Goal: Information Seeking & Learning: Learn about a topic

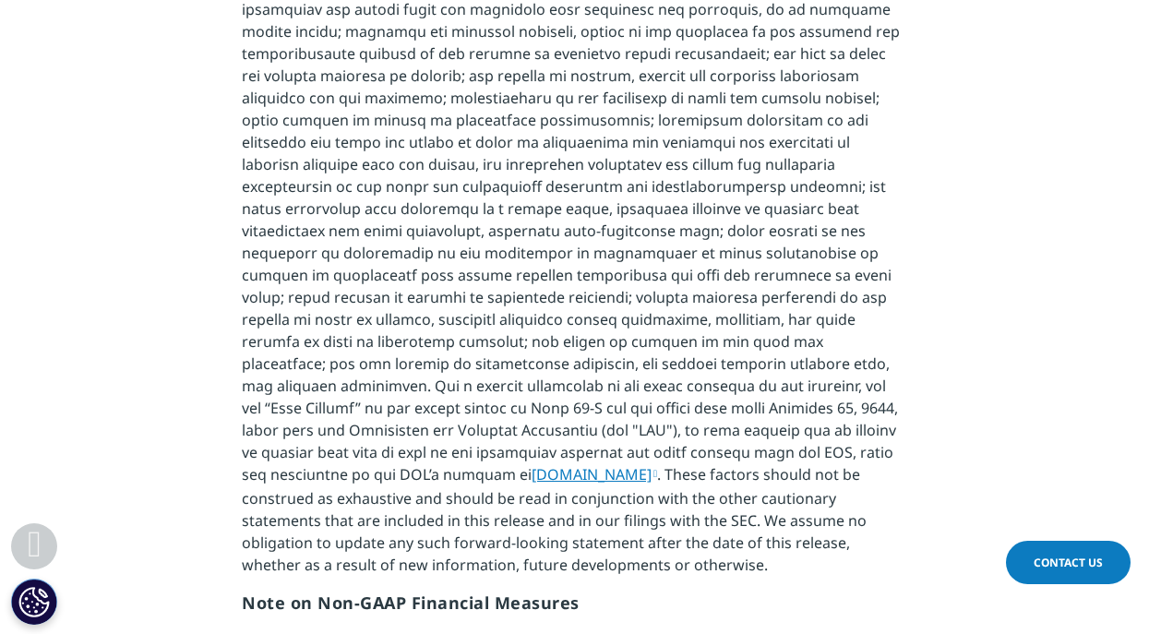
scroll to position [4153, 0]
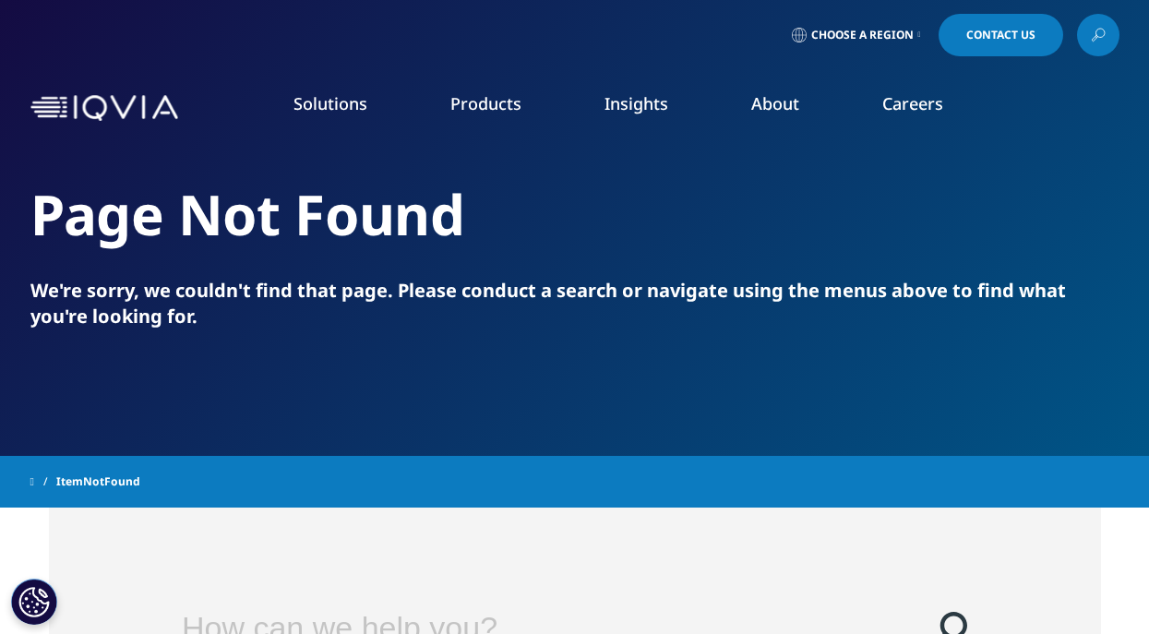
click at [894, 33] on span "Choose a Region" at bounding box center [862, 35] width 102 height 15
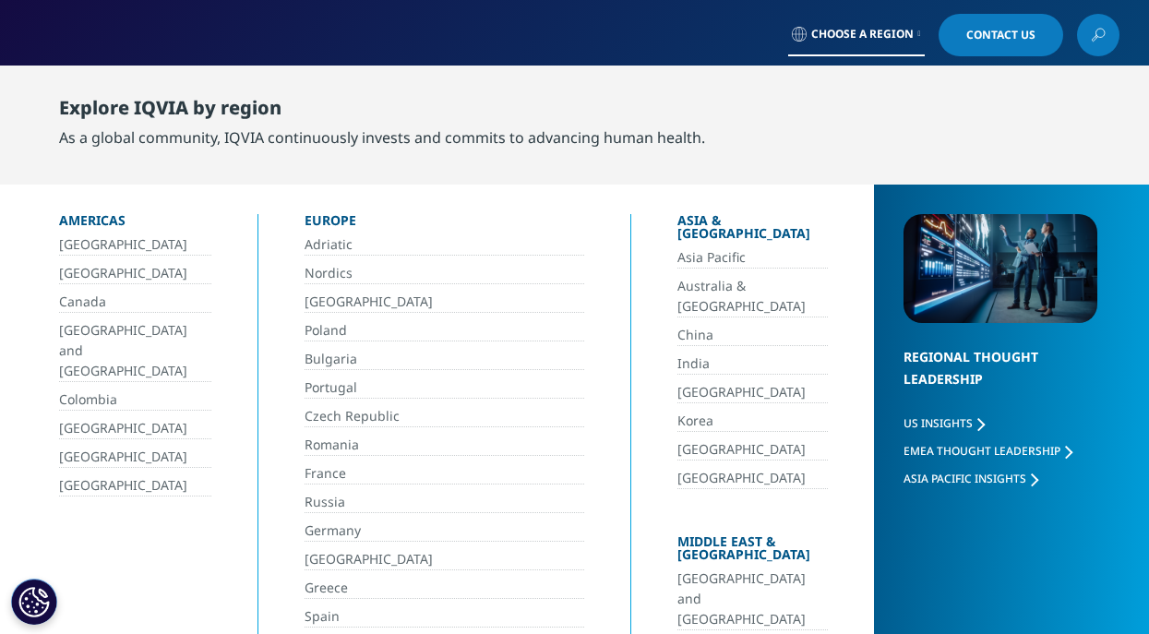
click at [724, 439] on link "[GEOGRAPHIC_DATA]" at bounding box center [752, 449] width 150 height 21
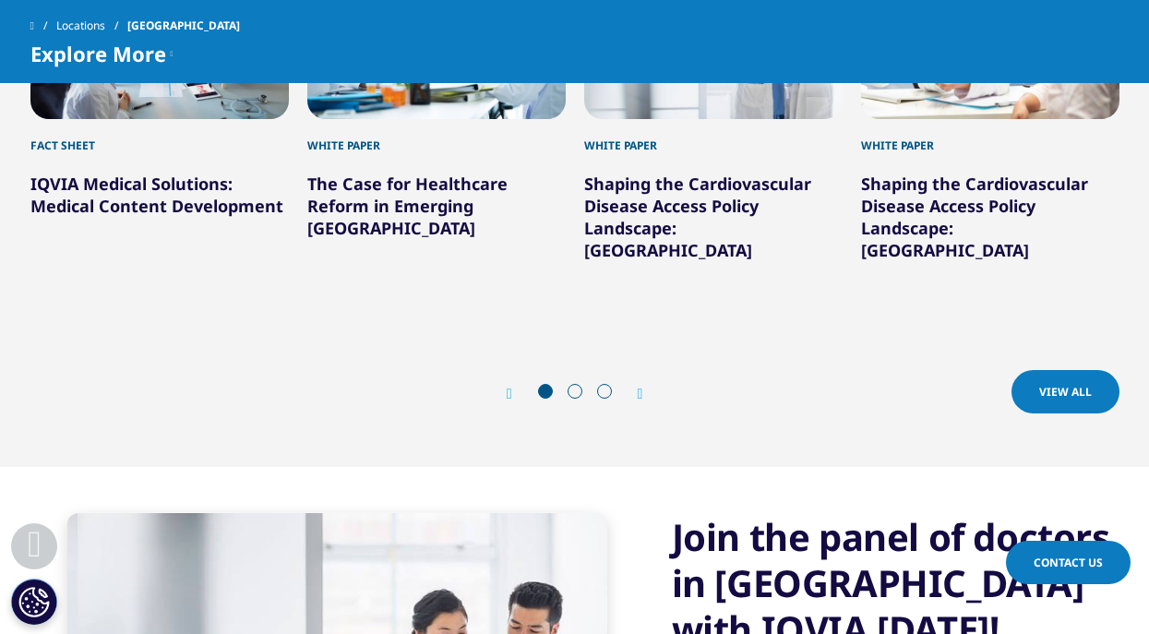
scroll to position [2399, 0]
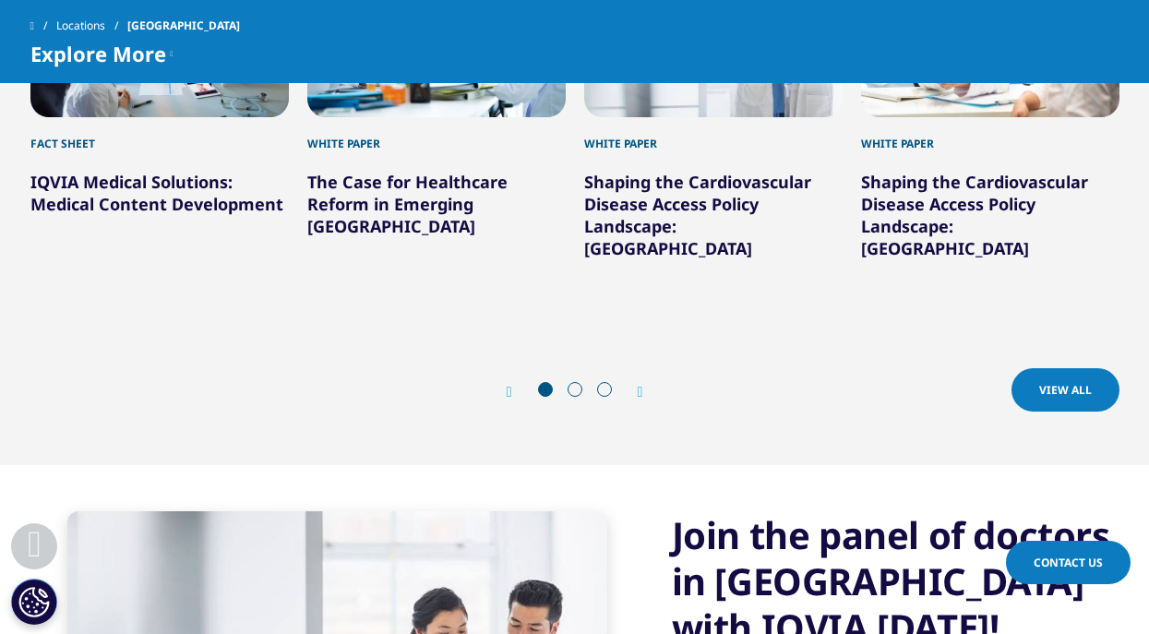
click at [574, 382] on span at bounding box center [575, 389] width 15 height 15
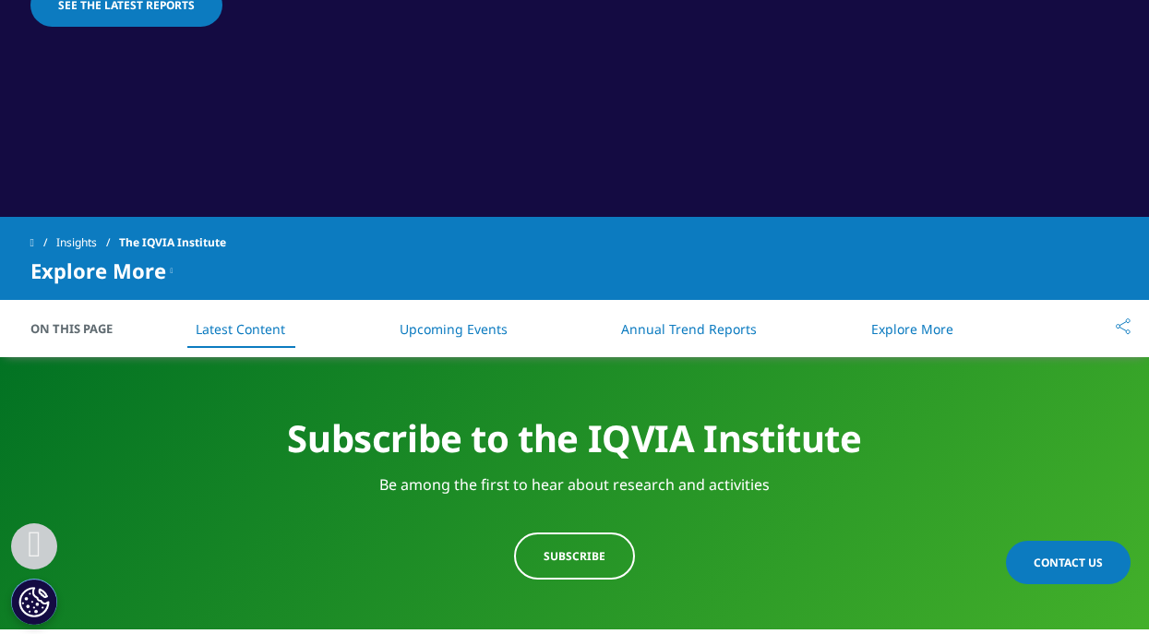
scroll to position [646, 0]
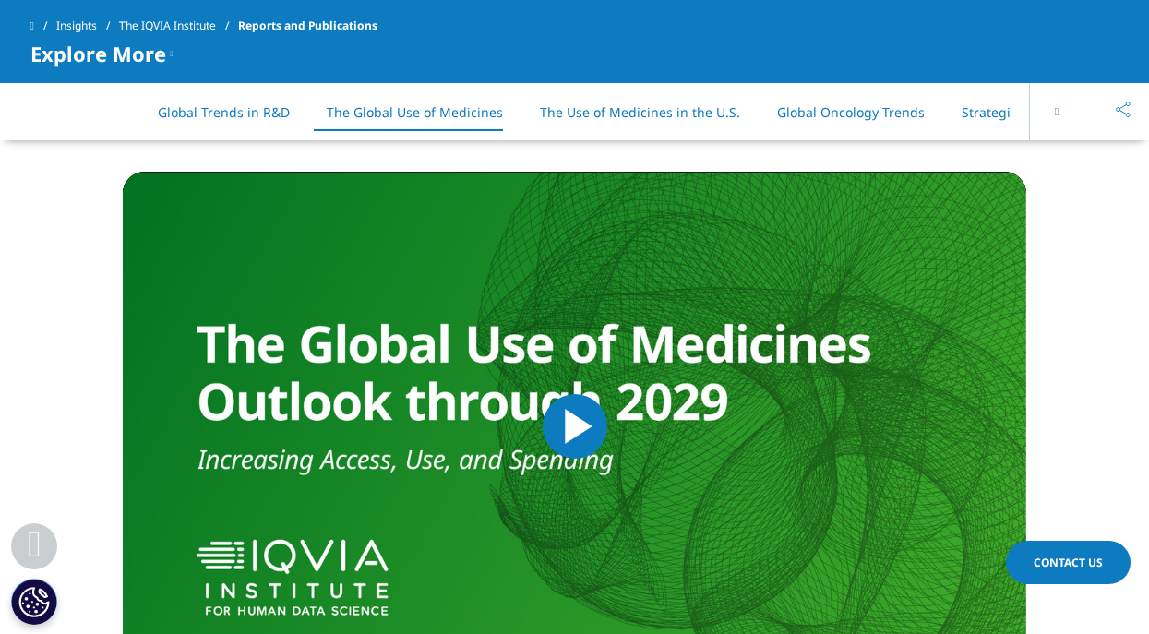
scroll to position [4430, 0]
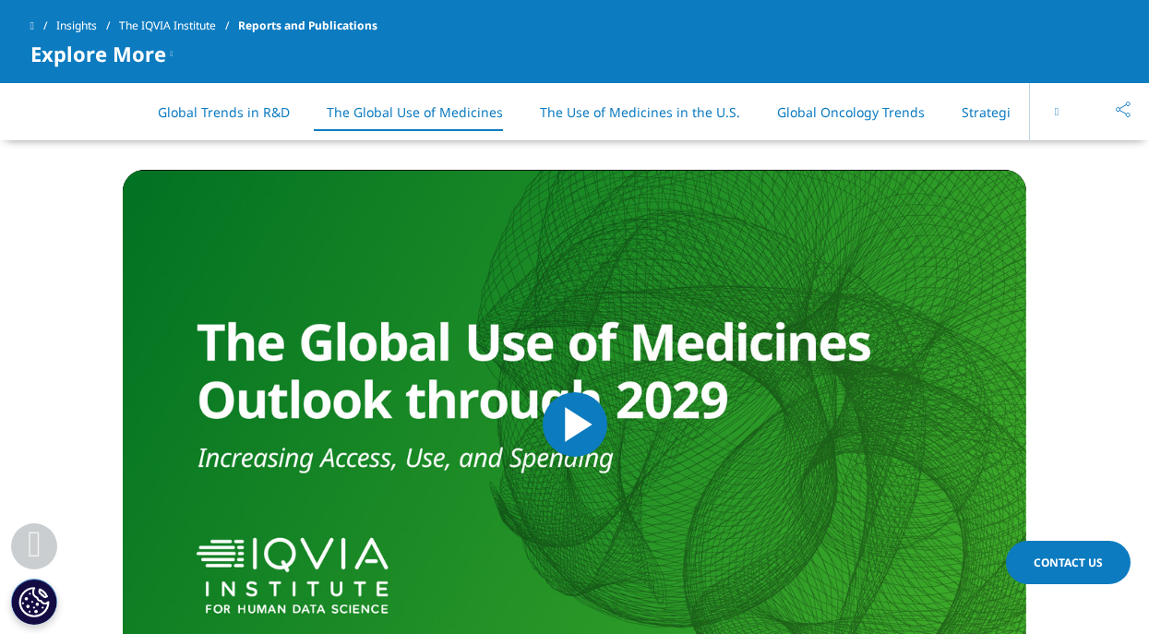
click at [970, 119] on link "Strategic Reports" at bounding box center [1015, 112] width 107 height 18
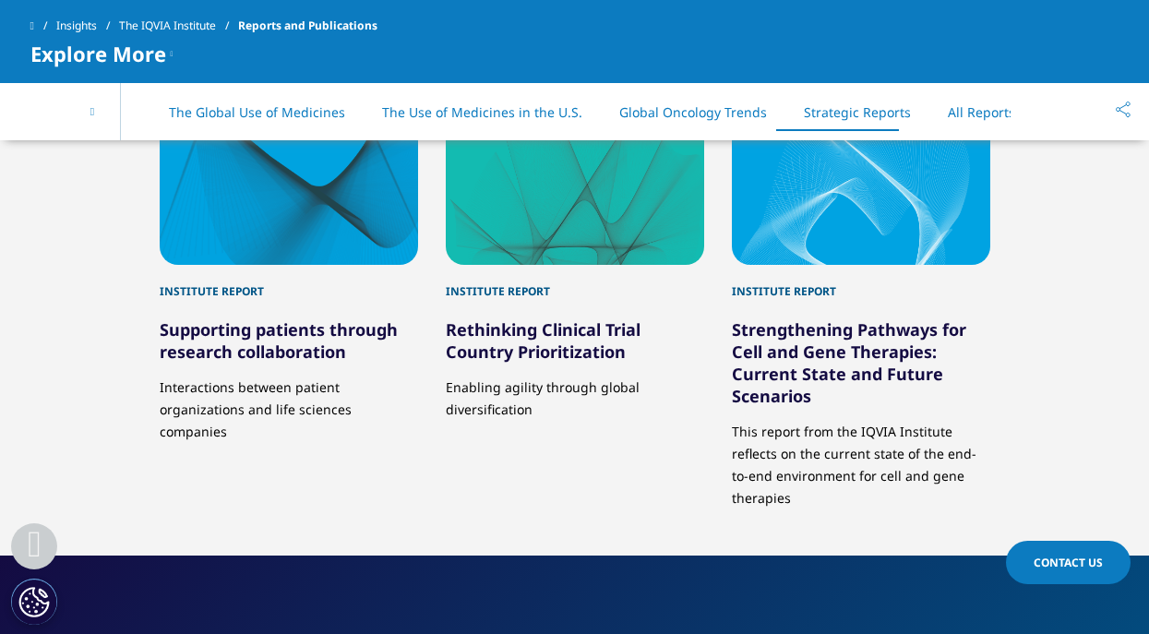
scroll to position [9153, 0]
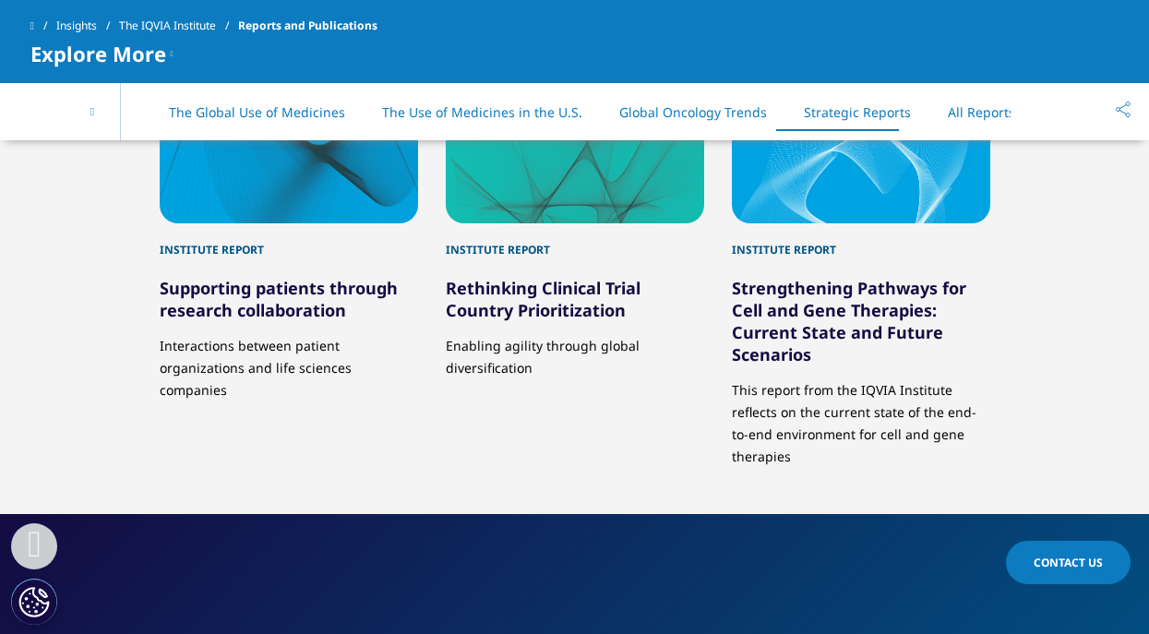
click at [952, 109] on link "All Reports" at bounding box center [981, 112] width 67 height 18
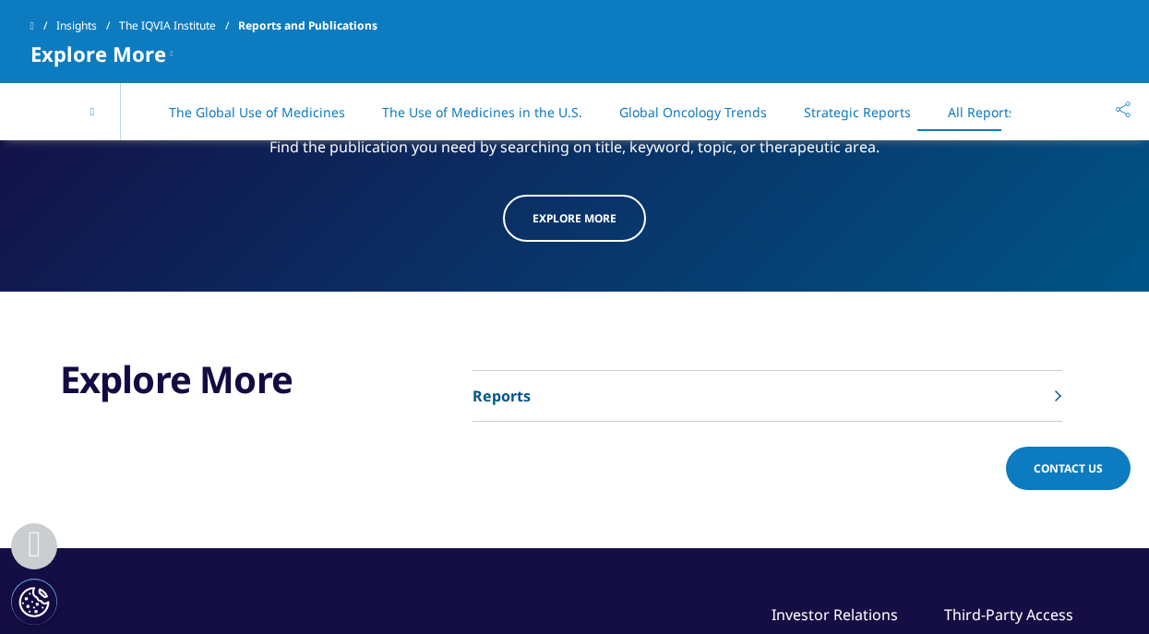
scroll to position [9680, 0]
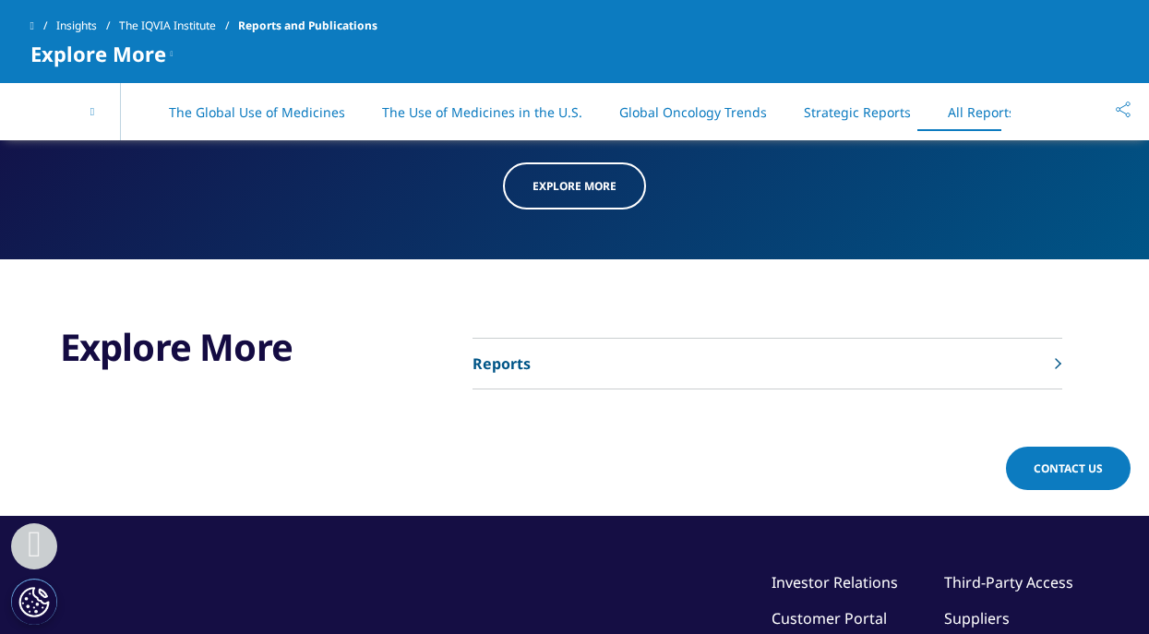
click at [953, 347] on link "Reports" at bounding box center [767, 364] width 590 height 51
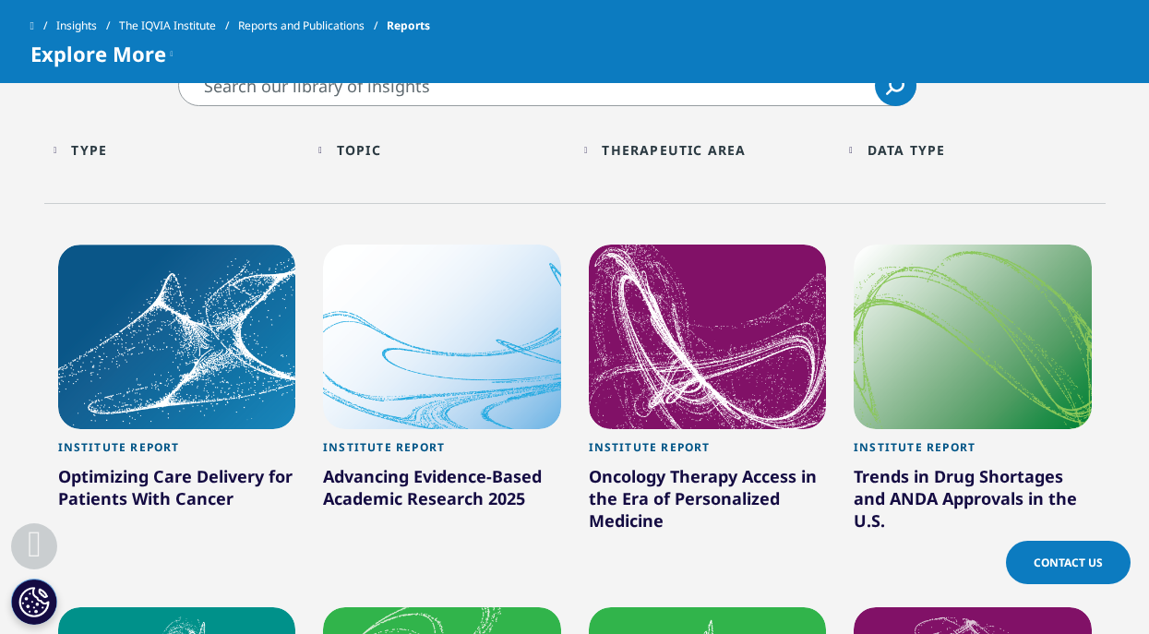
scroll to position [831, 0]
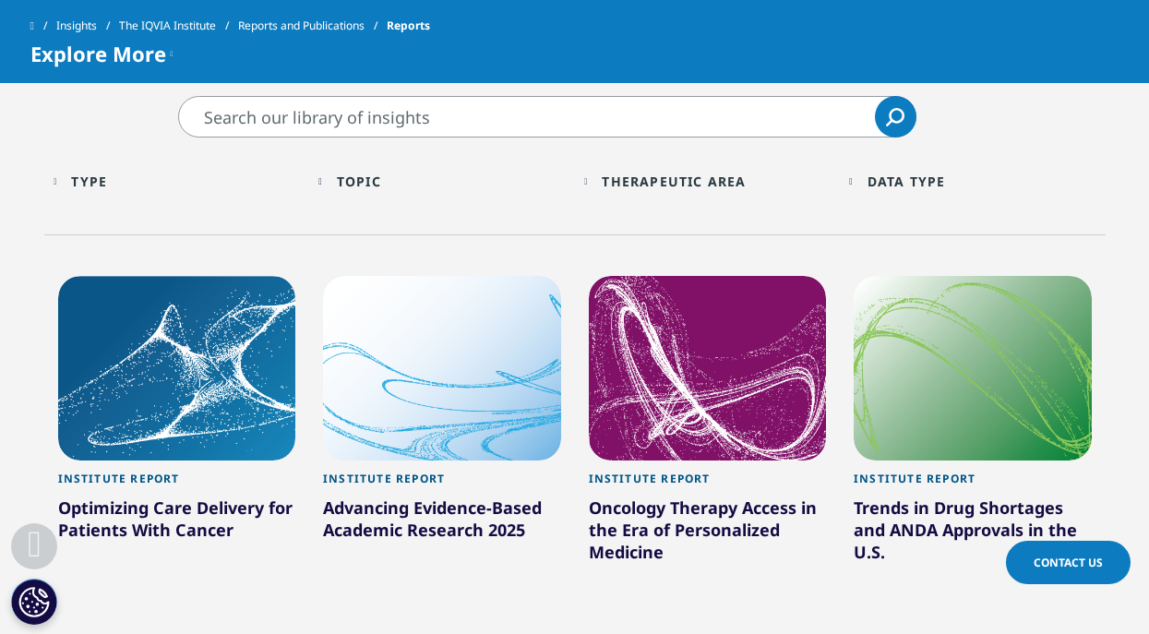
click at [894, 183] on div "Data Type" at bounding box center [906, 182] width 78 height 18
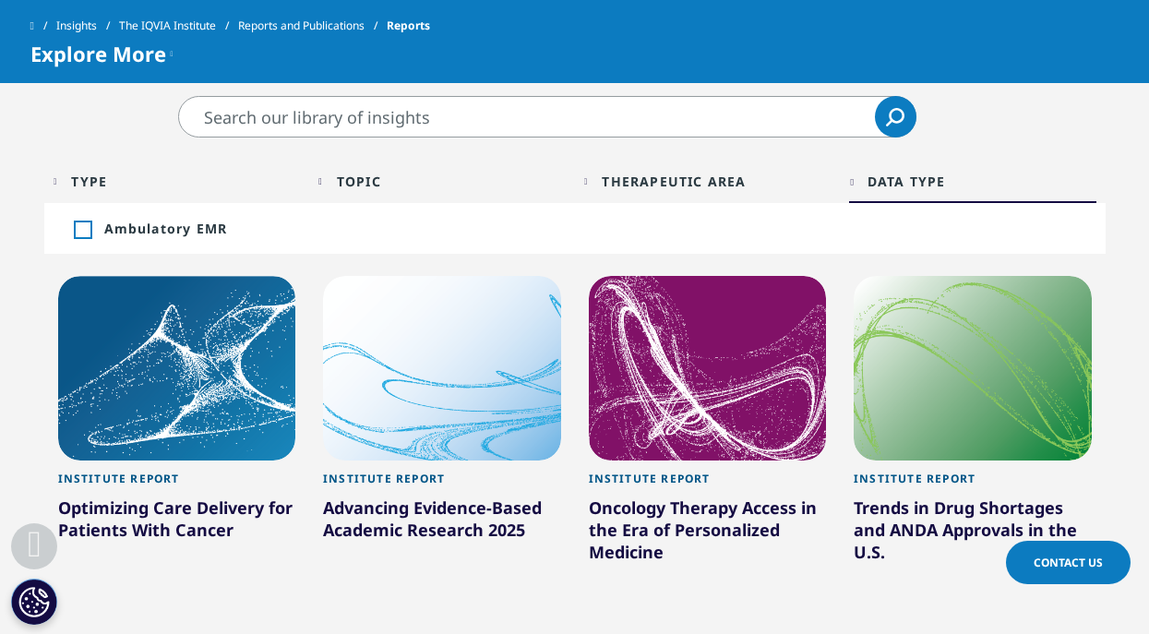
click at [364, 195] on div "Topic Loading Clear Or/And Operator" at bounding box center [441, 181] width 247 height 43
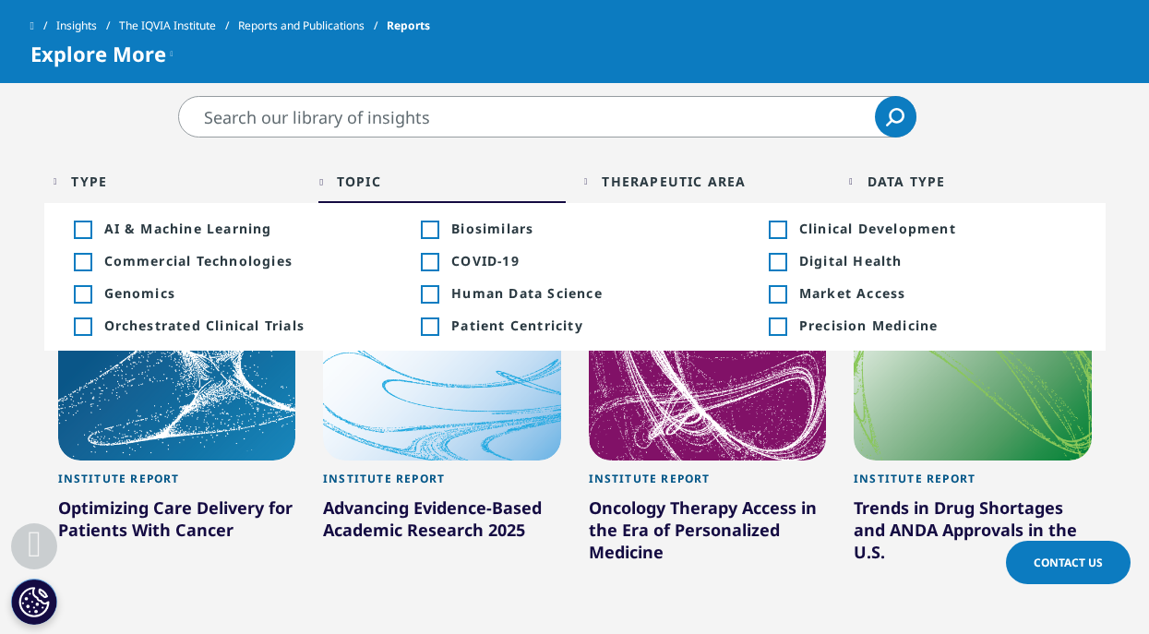
click at [100, 187] on div "Type" at bounding box center [89, 182] width 36 height 18
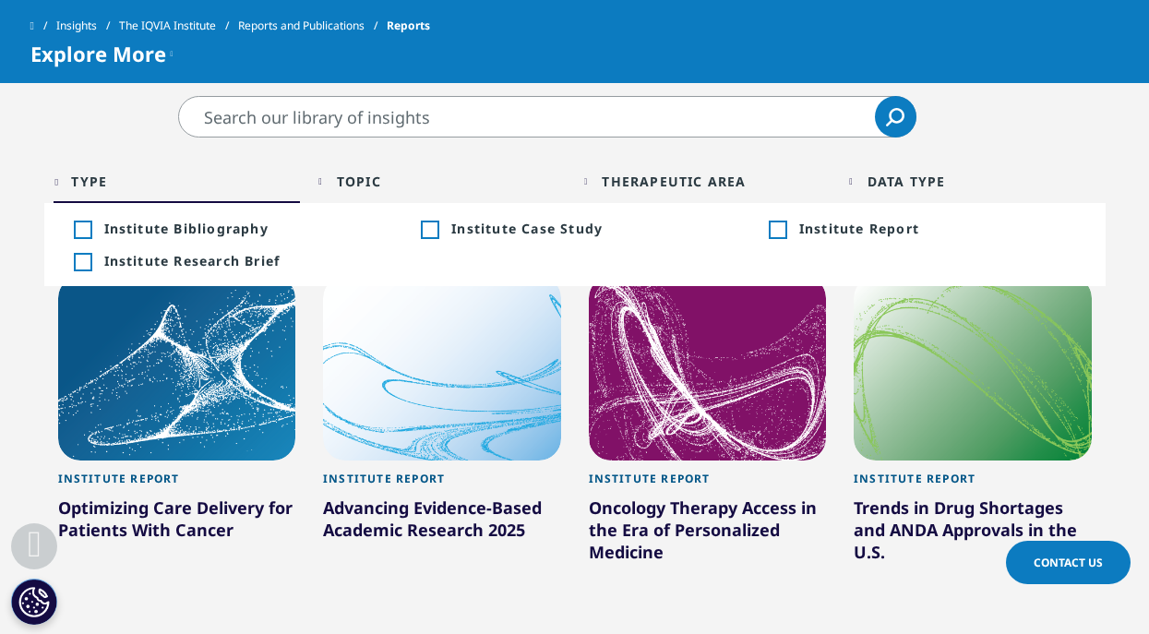
click at [531, 178] on div "Topic Loading" at bounding box center [451, 182] width 229 height 18
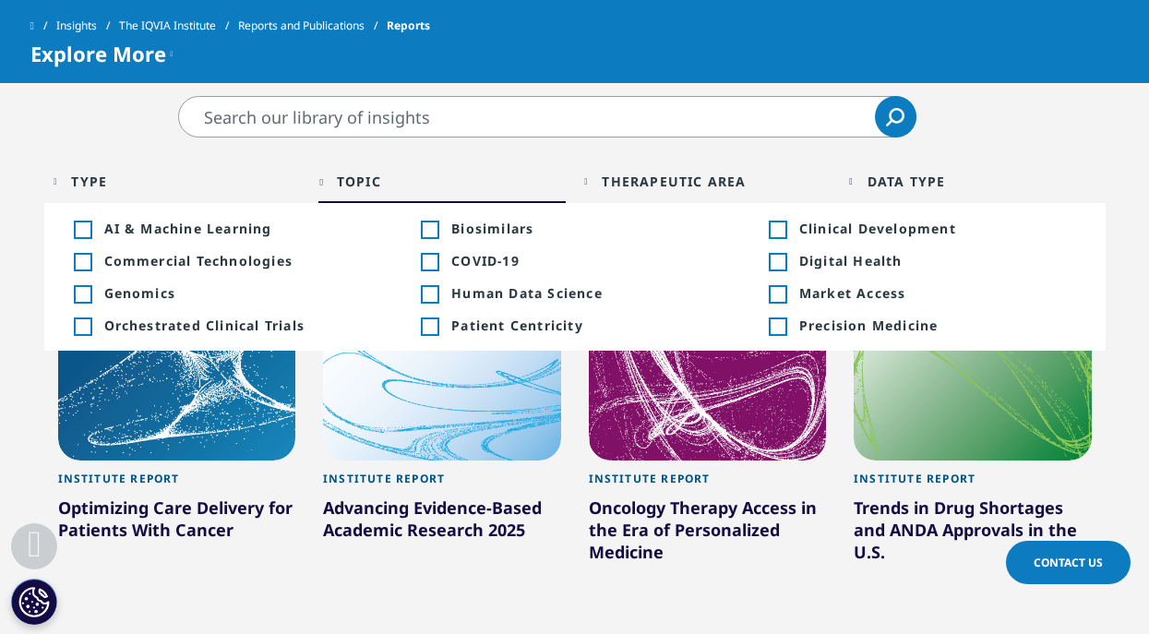
click at [64, 181] on div "Type Loading Clear Or/And Operator" at bounding box center [177, 181] width 247 height 43
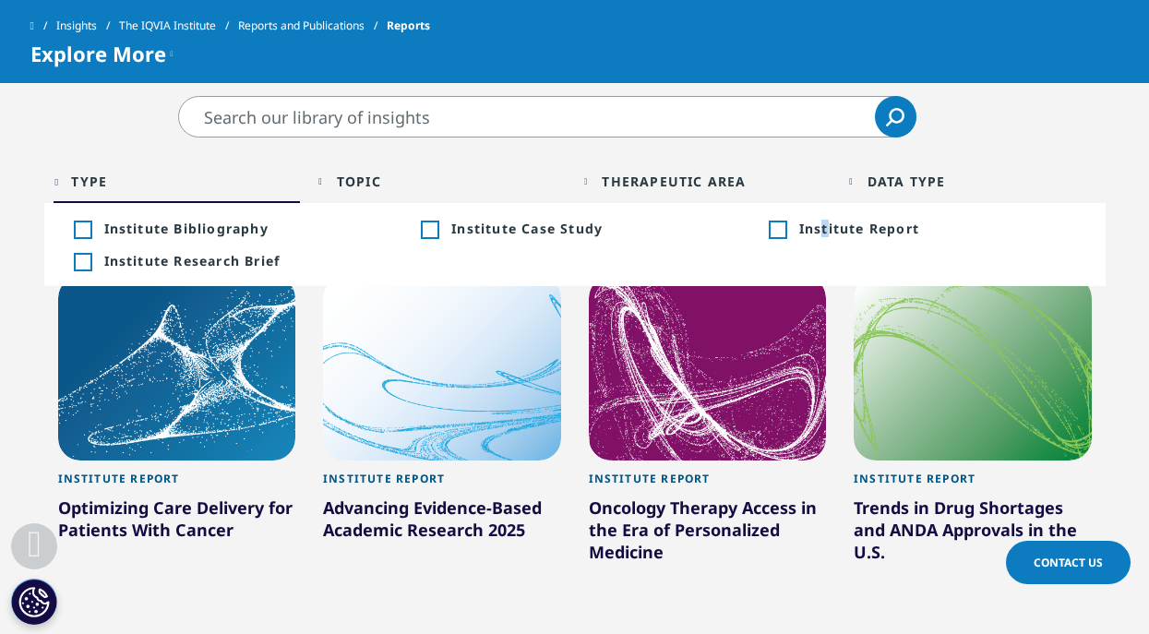
click at [826, 233] on span "Institute Report" at bounding box center [937, 229] width 277 height 18
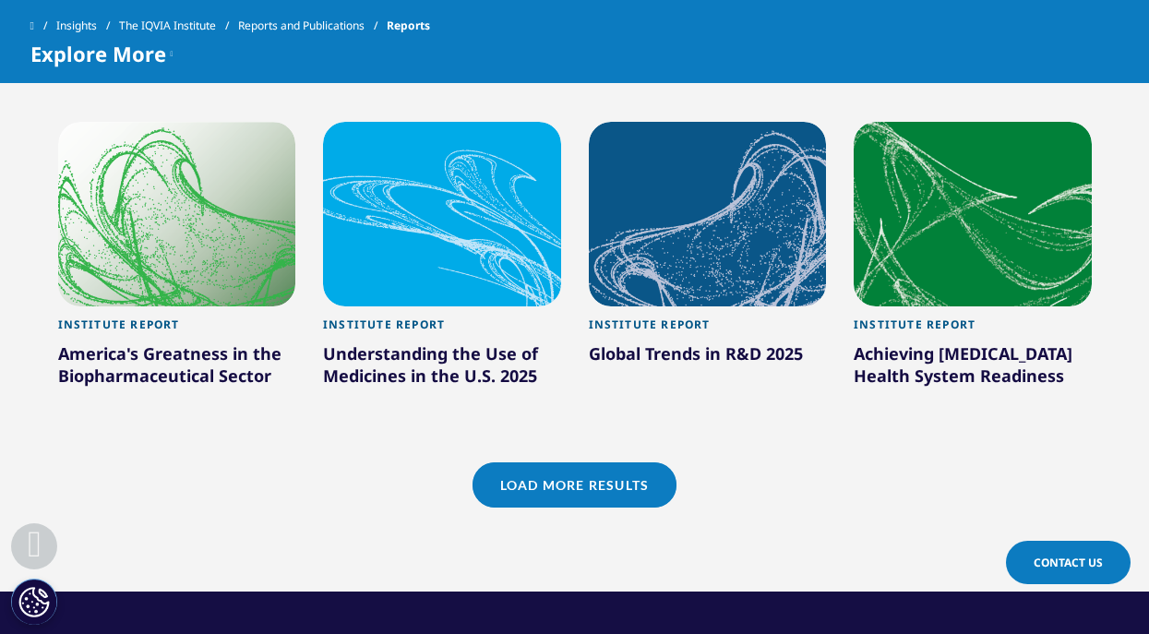
scroll to position [1753, 0]
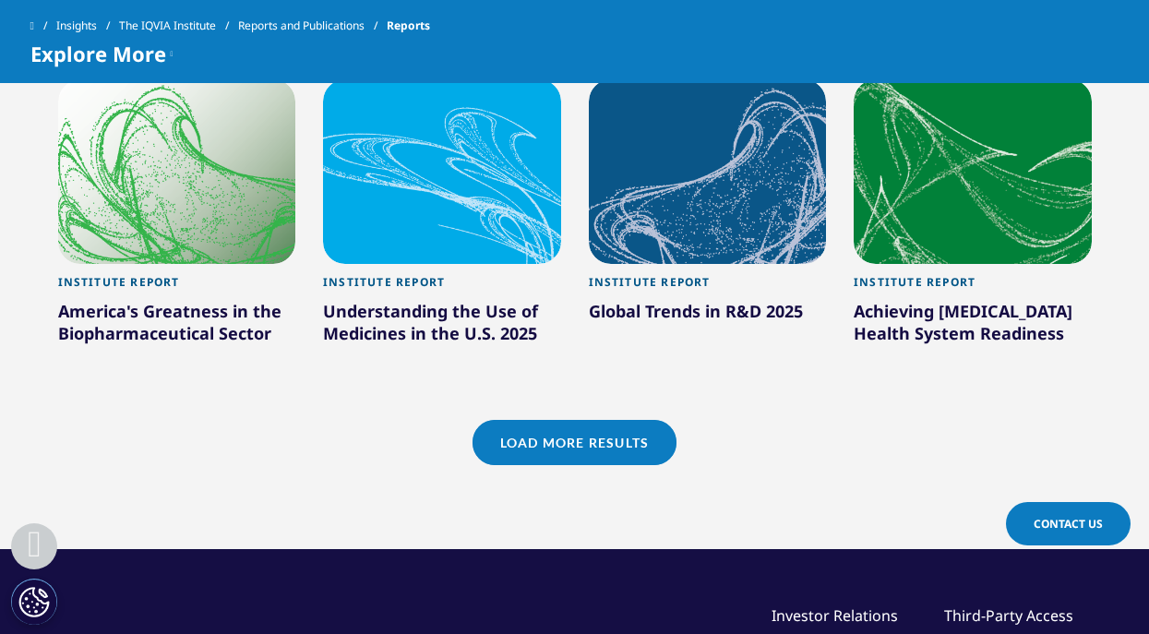
click at [598, 437] on link "Load More Results" at bounding box center [574, 442] width 204 height 45
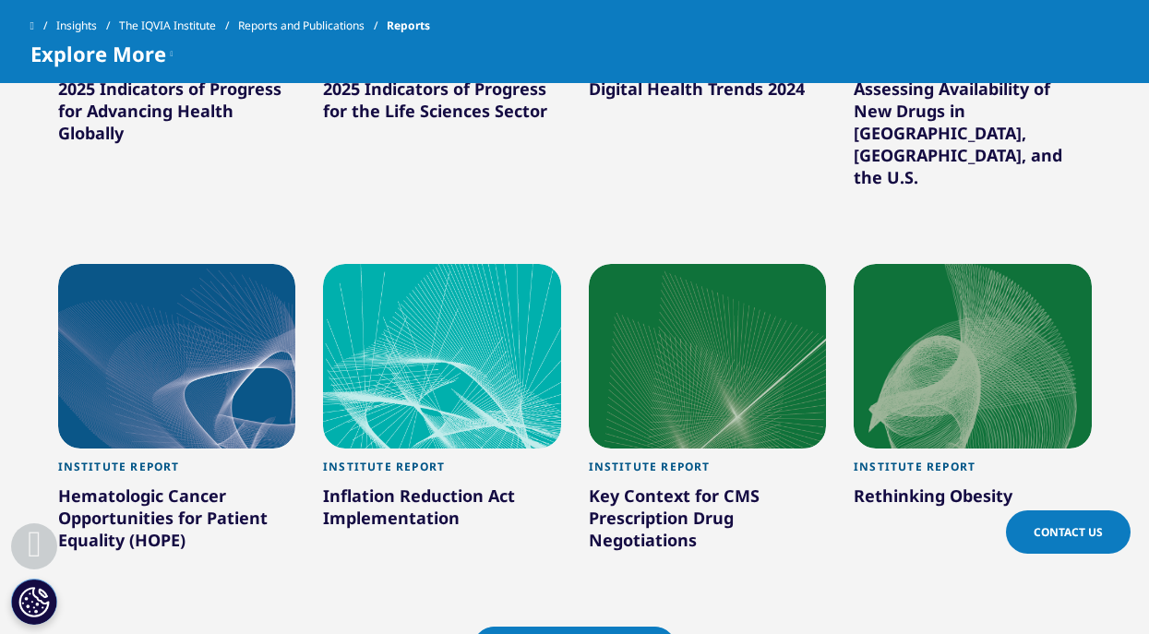
scroll to position [2861, 0]
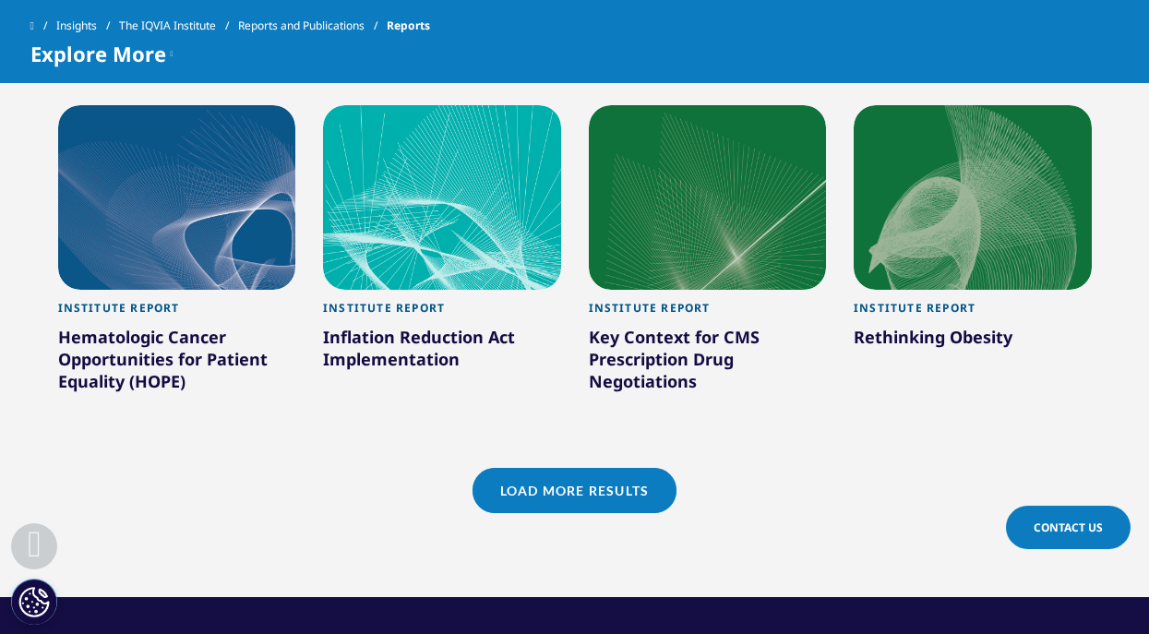
click at [633, 468] on link "Load More Results" at bounding box center [574, 490] width 204 height 45
